Goal: Transaction & Acquisition: Purchase product/service

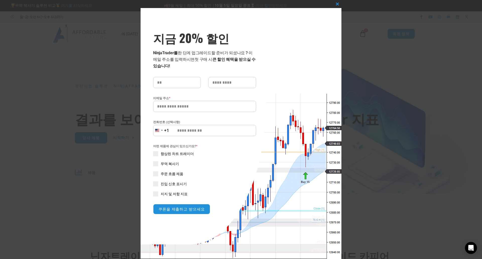
click at [461, 78] on div "이 모듈을 닫습니다 지금 20% 할인 NinjaTrader를 한 단계 업그레이드 할 준비가 되셨나요 ? 이메일 주소를 입력하시면 첫 구매 시 …" at bounding box center [241, 129] width 482 height 259
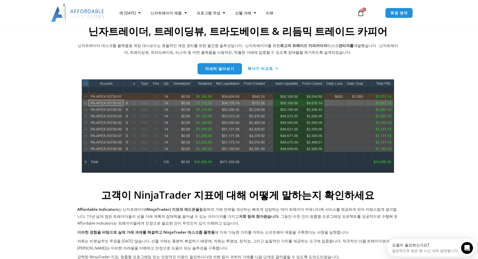
scroll to position [226, 0]
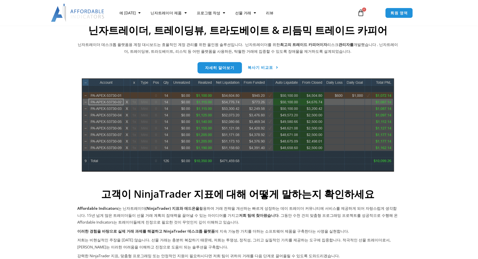
drag, startPoint x: 287, startPoint y: 47, endPoint x: 353, endPoint y: 48, distance: 66.2
click at [353, 48] on p "닌자트레이더 데스크톱 플랫폼용 계정 대시보드는 효율적인 계정 관리를 위한 올인원 솔루션입니다. 닌자트레이더를 위한 최고의 트레이드 카피어이자 …" at bounding box center [237, 48] width 321 height 14
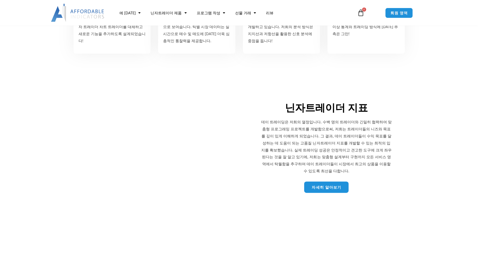
scroll to position [677, 0]
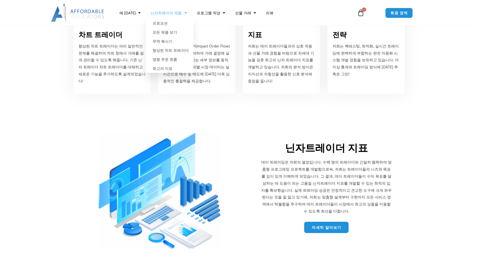
click at [170, 16] on link "닌자트레이더 제품" at bounding box center [168, 13] width 46 height 12
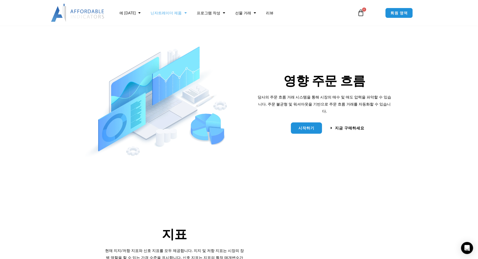
scroll to position [251, 0]
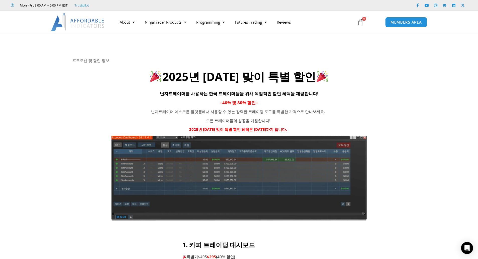
scroll to position [25, 0]
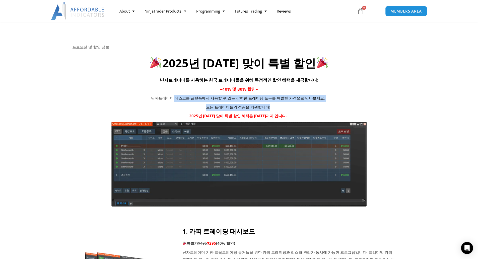
drag, startPoint x: 178, startPoint y: 99, endPoint x: 297, endPoint y: 108, distance: 119.7
click at [296, 107] on div "닌자트레이더 데스크톱 플랫폼에서 사용할 수 있는 강력한 트레이딩 도구를 특별한 가격으로 만나보세요. 모든 트레이더들의 성공을 기원합니다! 20…" at bounding box center [238, 107] width 332 height 25
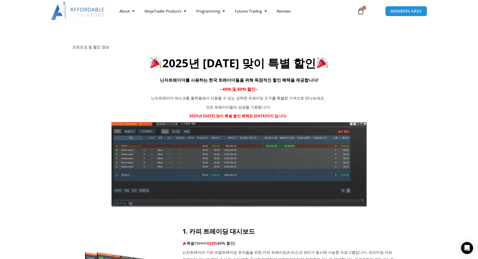
click at [415, 137] on div at bounding box center [239, 123] width 478 height 207
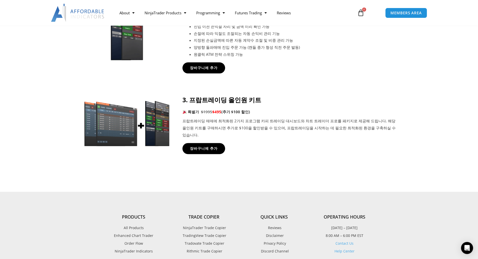
scroll to position [421, 0]
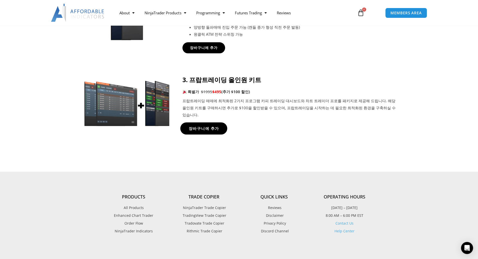
click at [213, 126] on span "장바구니에 추가" at bounding box center [203, 128] width 30 height 4
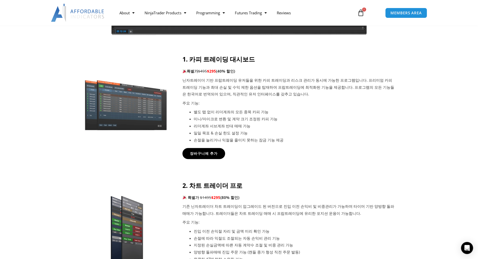
scroll to position [196, 0]
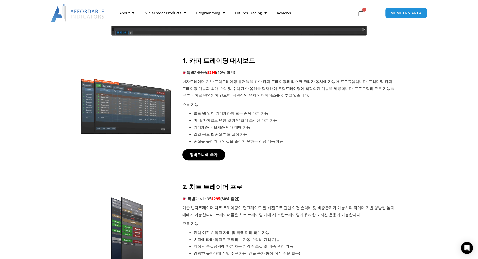
click at [131, 115] on img at bounding box center [126, 105] width 96 height 58
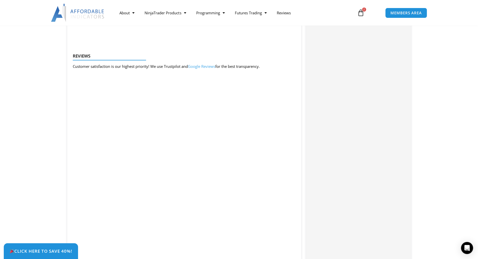
scroll to position [552, 0]
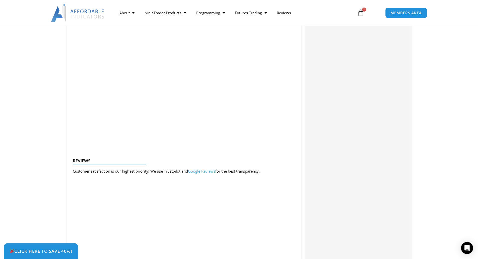
click at [382, 81] on div "Categories: Bundles , Indicators , Trade Copier Buy With Confidence We have a s…" at bounding box center [358, 109] width 104 height 886
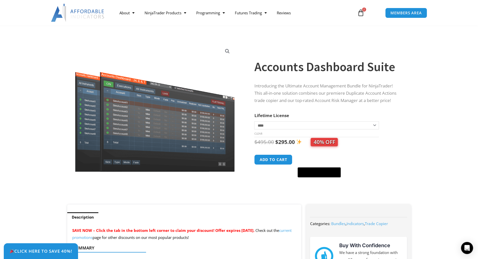
scroll to position [0, 0]
